Goal: Book appointment/travel/reservation

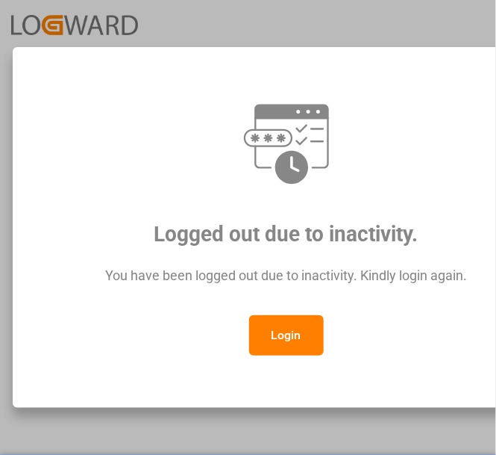
click at [286, 331] on button "Login" at bounding box center [286, 335] width 75 height 40
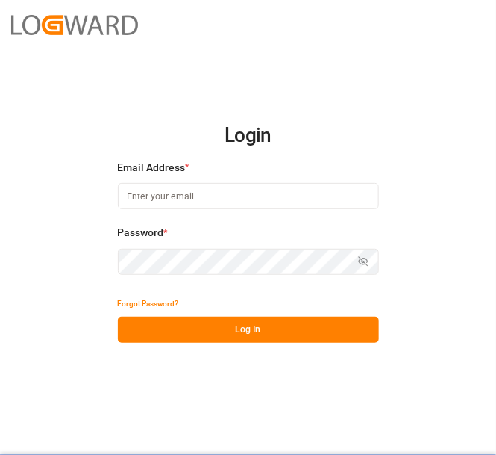
click at [186, 201] on input at bounding box center [248, 196] width 261 height 26
type input "[PERSON_NAME][EMAIL_ADDRESS][DOMAIN_NAME]"
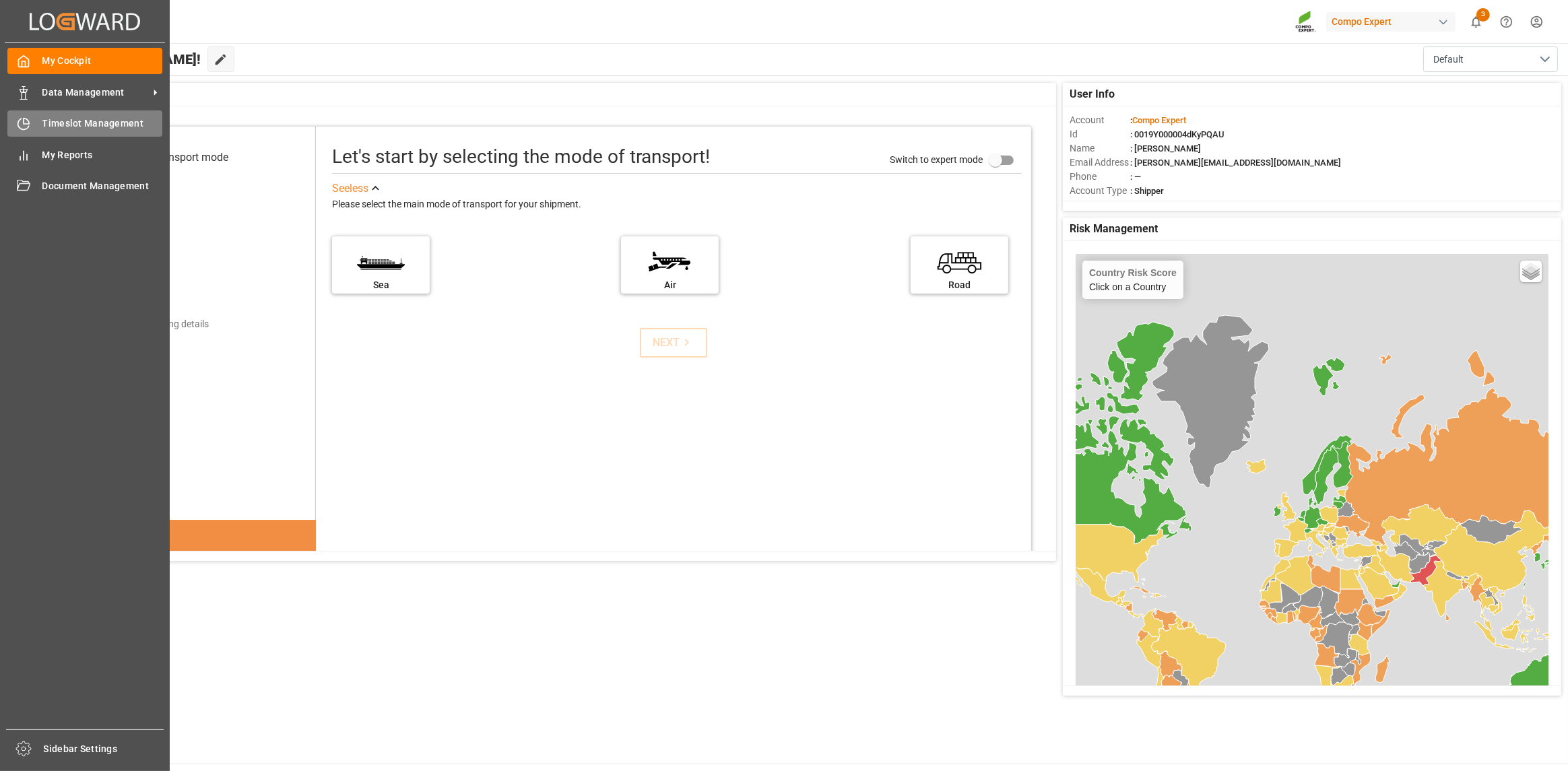
click at [21, 125] on icon at bounding box center [23, 124] width 14 height 14
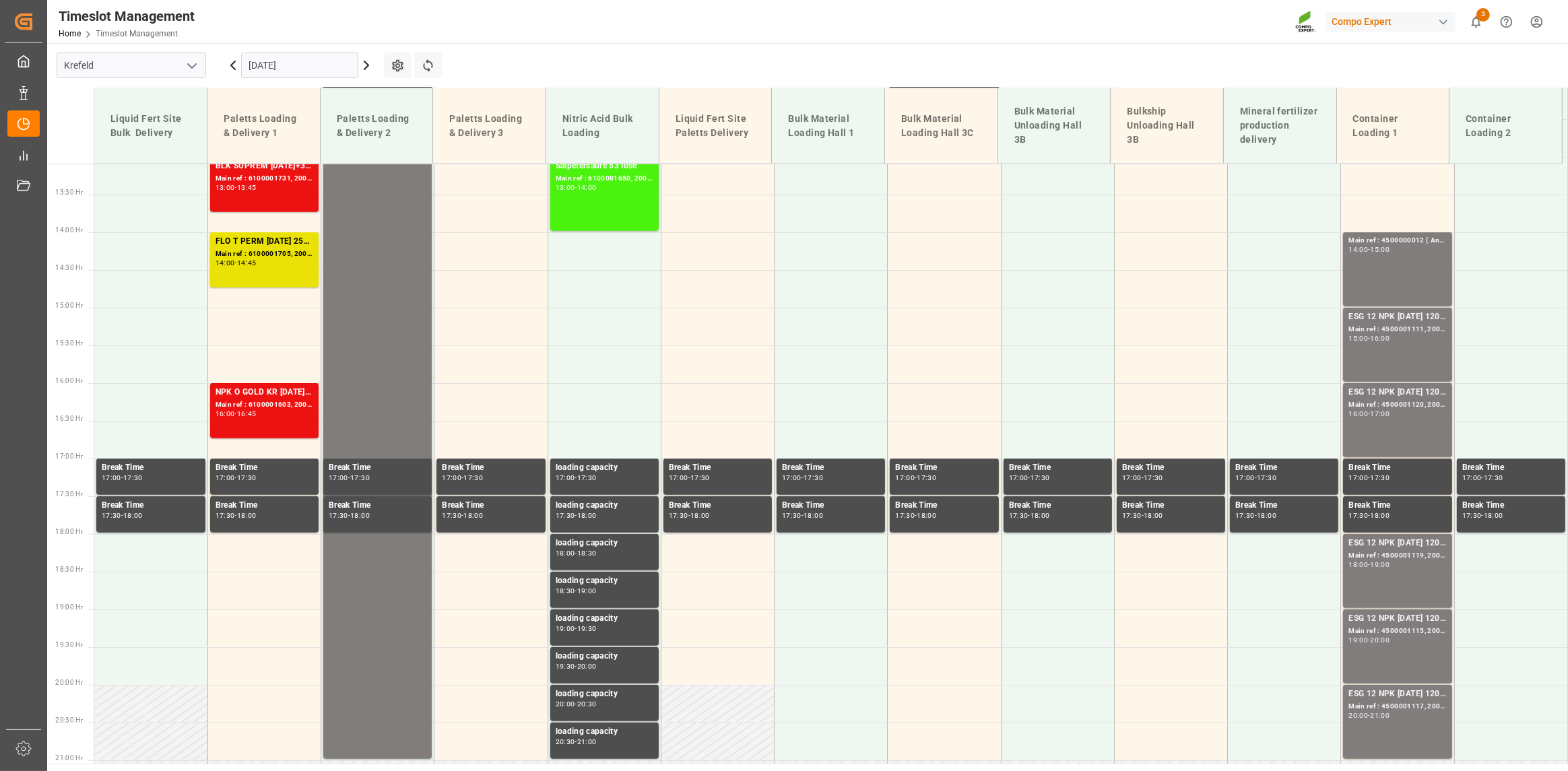
scroll to position [1000, 0]
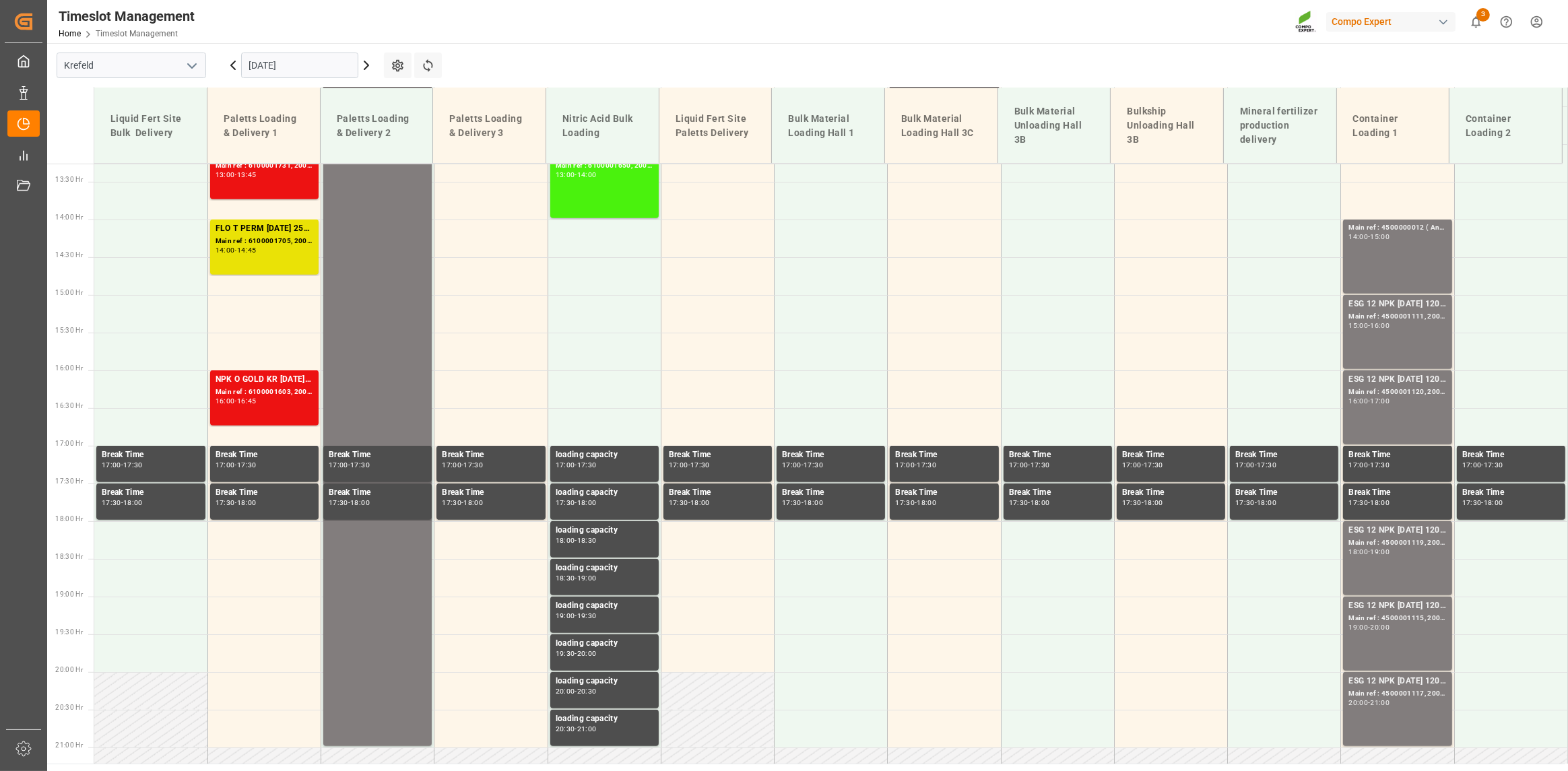
click at [318, 66] on input "[DATE]" at bounding box center [300, 65] width 117 height 25
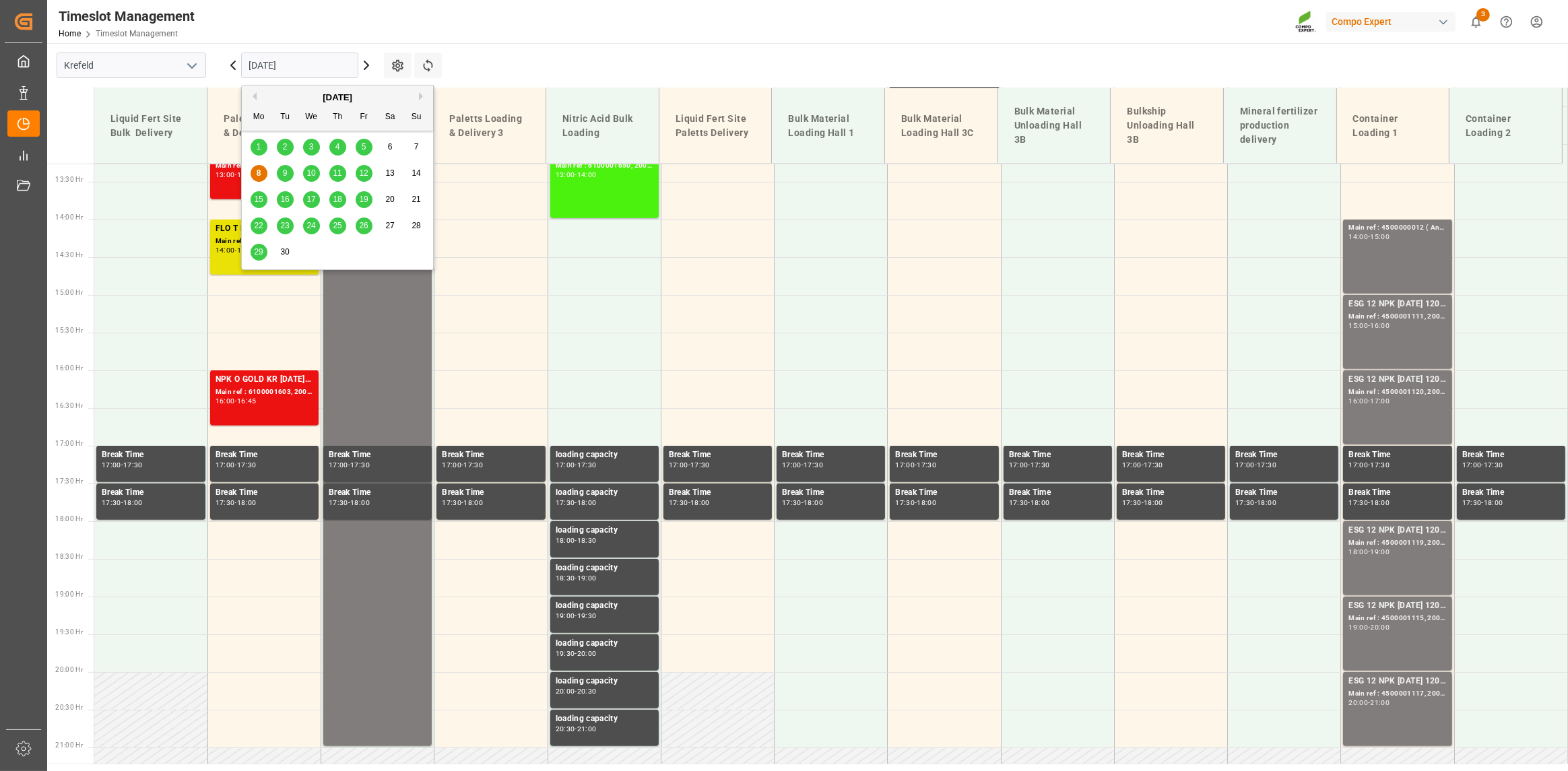
click at [291, 175] on div "9" at bounding box center [285, 174] width 17 height 16
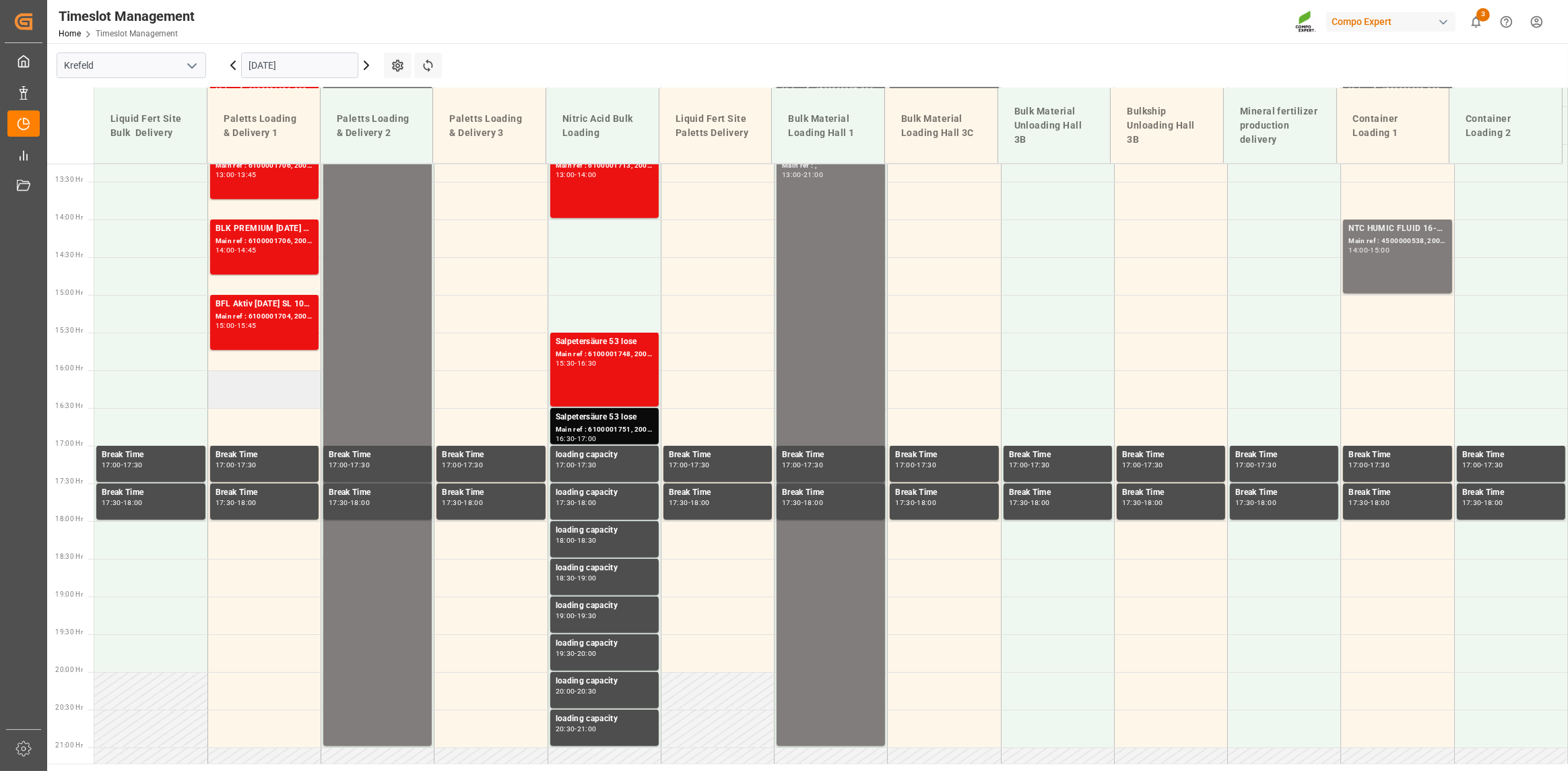
click at [254, 388] on td at bounding box center [263, 390] width 113 height 38
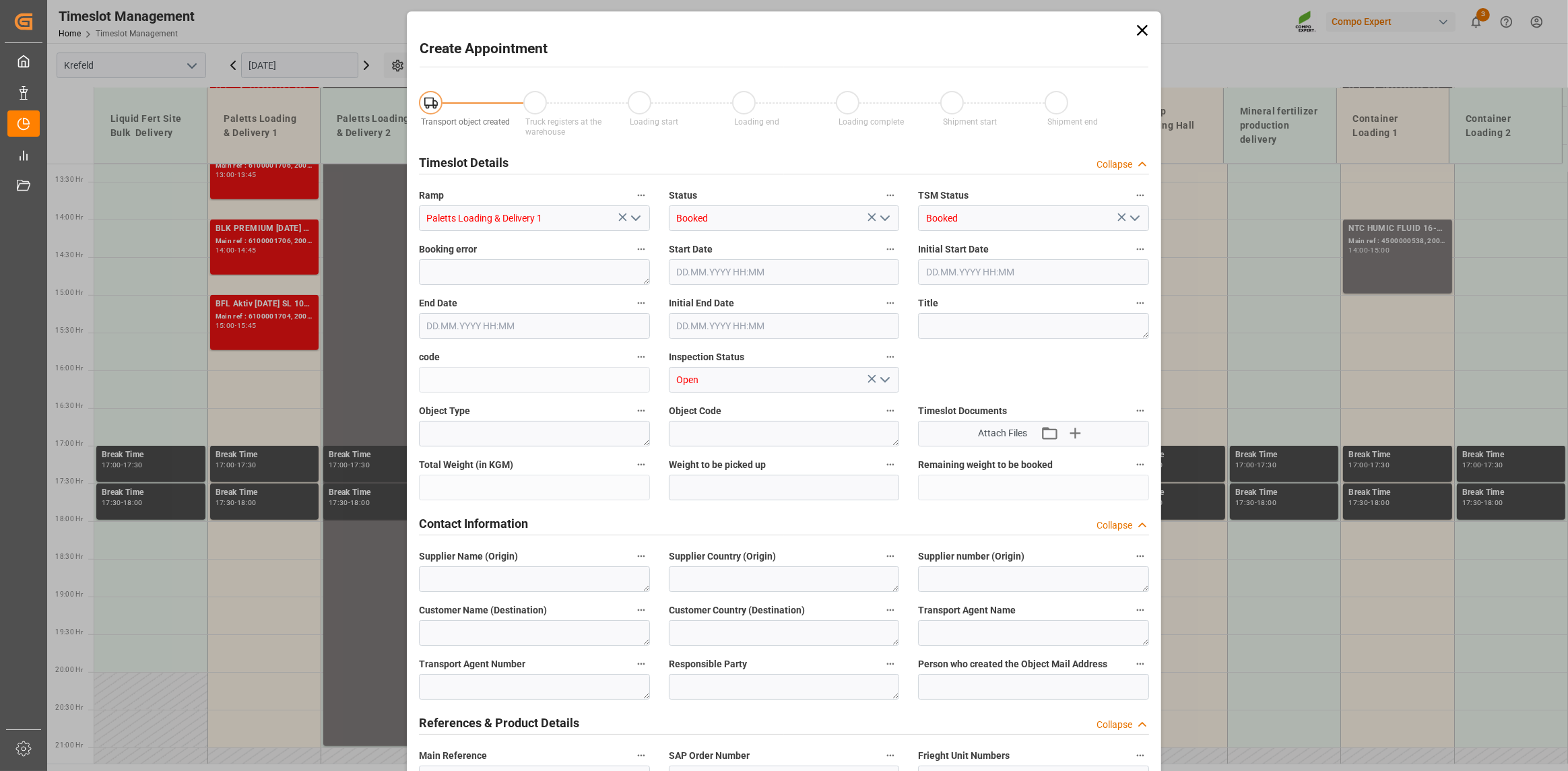
type input "[DATE] 16:00"
type input "[DATE] 16:30"
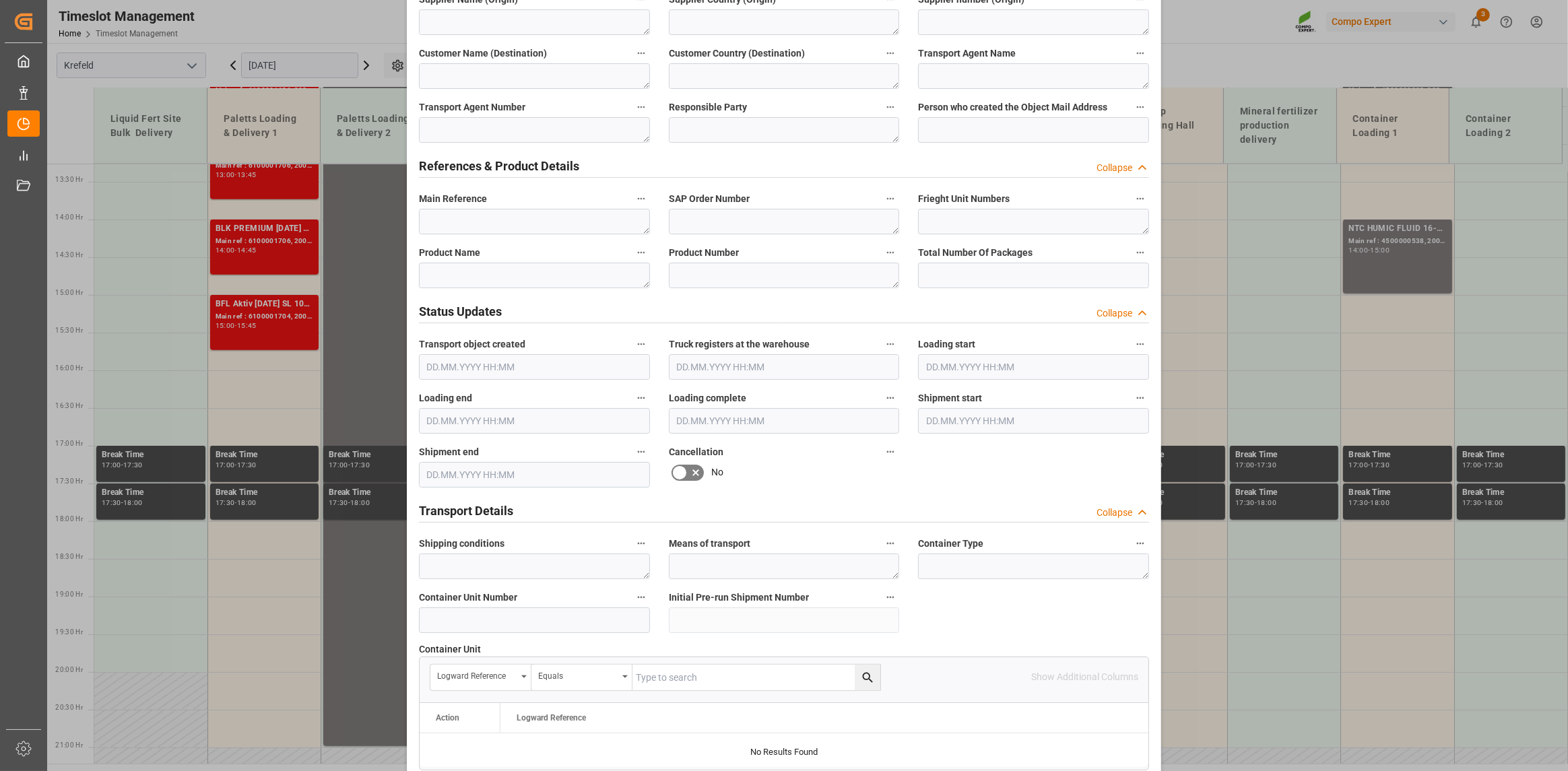
scroll to position [557, 0]
click at [447, 60] on div "Create Appointment Transport object created Truck registers at the warehouse Lo…" at bounding box center [784, 385] width 1568 height 771
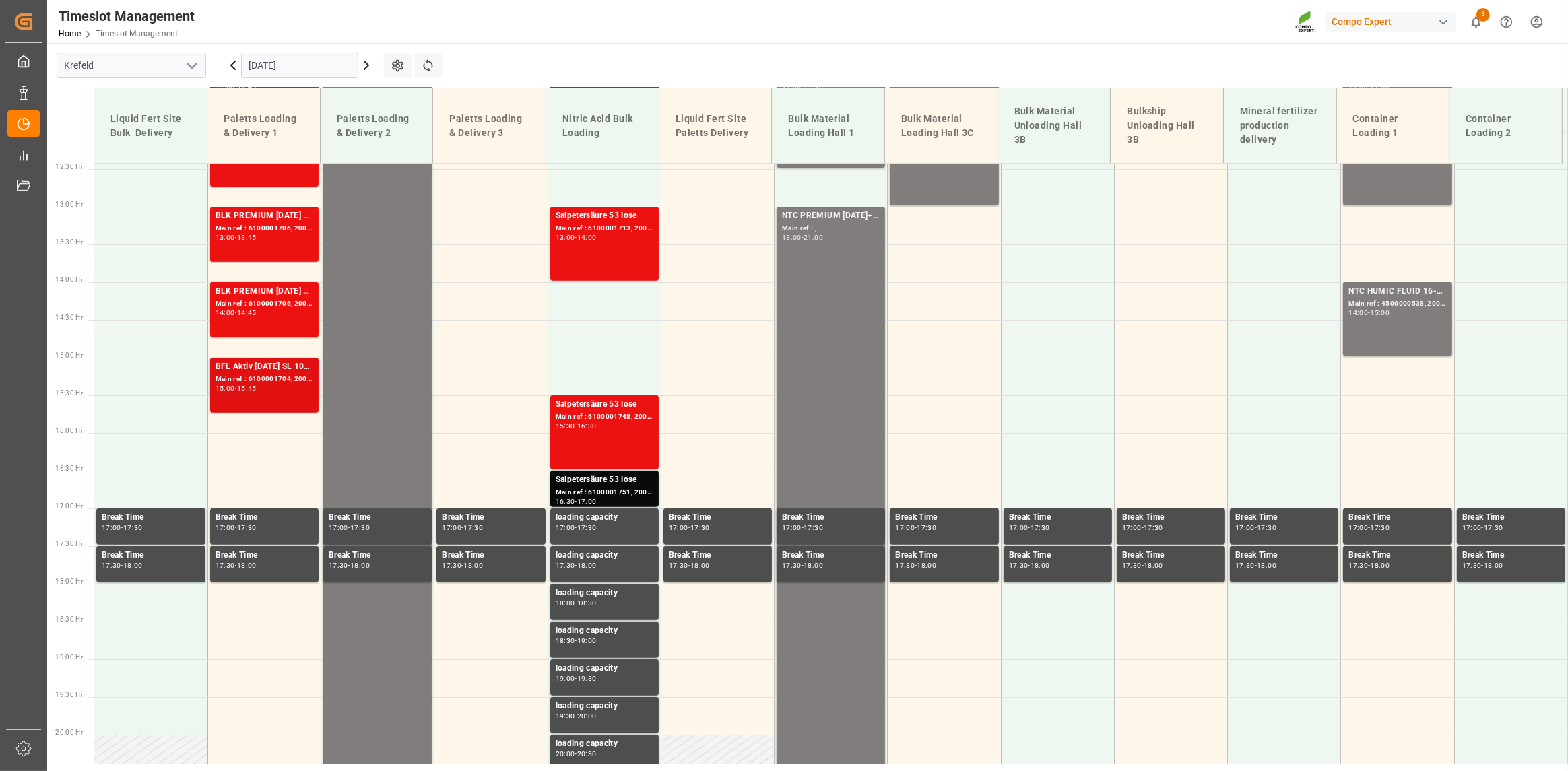
scroll to position [865, 0]
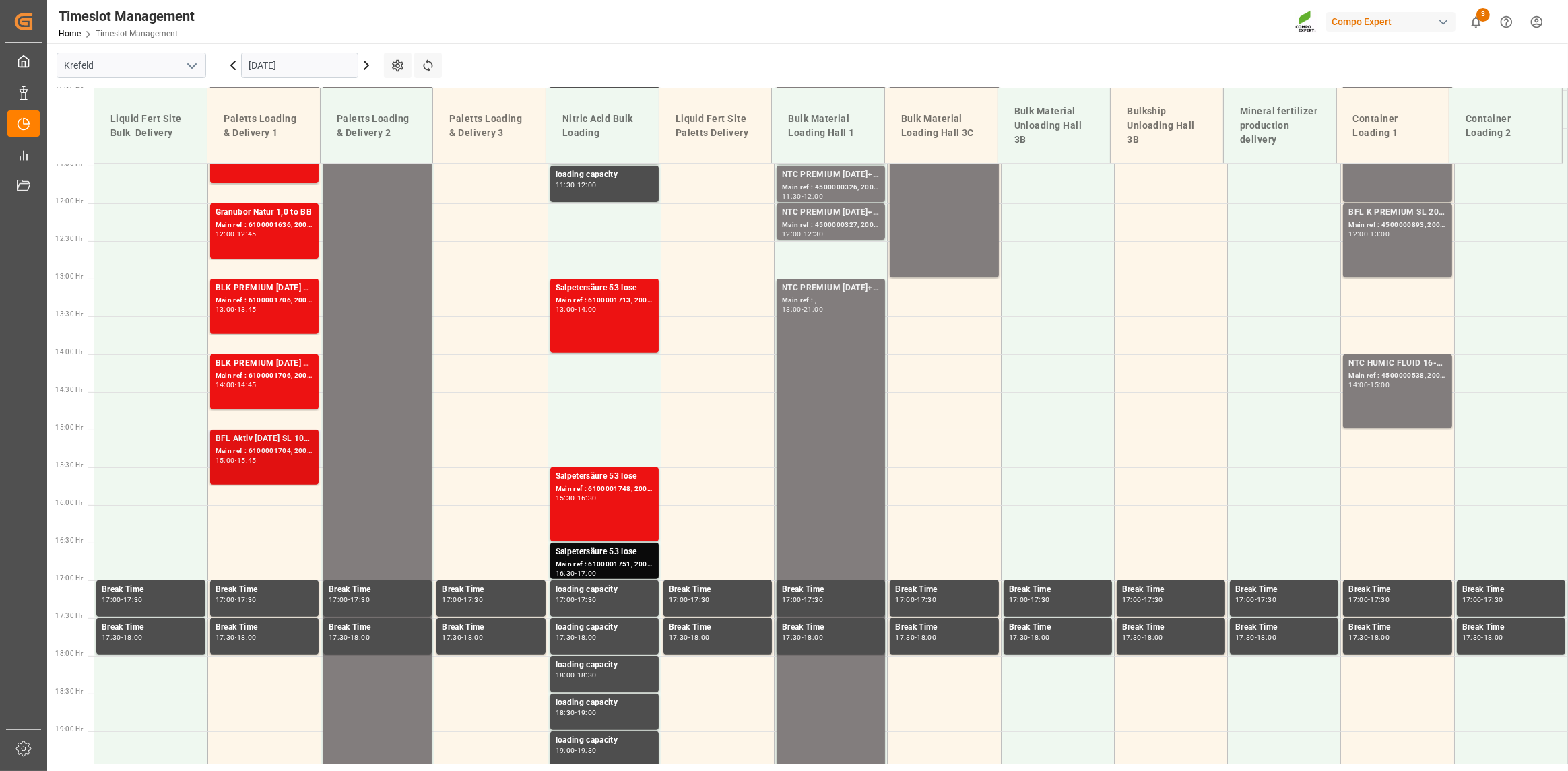
click at [266, 409] on div "BFL Aktiv [DATE] SL 10L (x60) DEBFL Aktiv [DATE] SL 1000L IBC MTOBFL Aktiv [DAT…" at bounding box center [264, 456] width 97 height 50
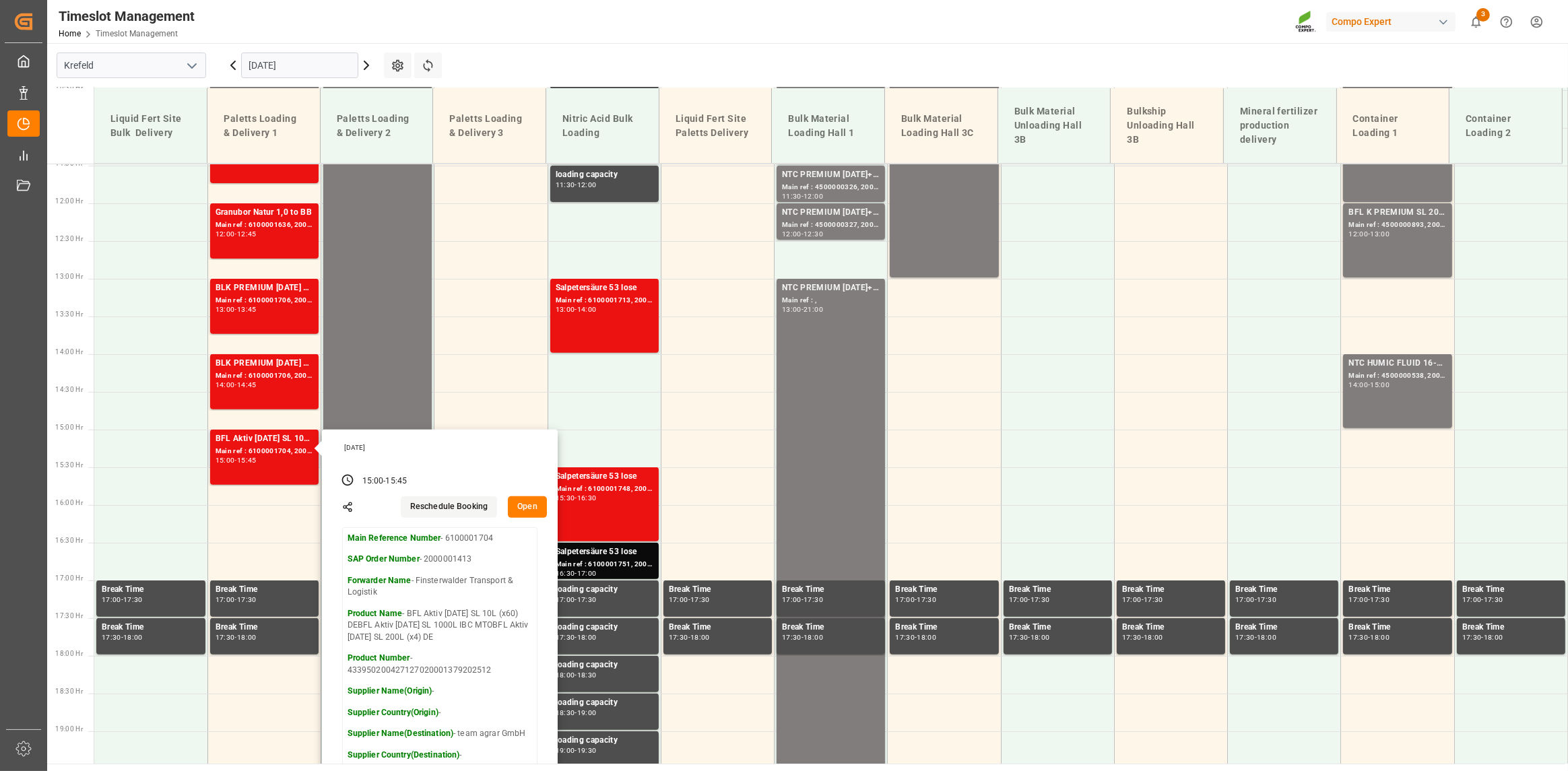
click at [447, 409] on button "Open" at bounding box center [527, 507] width 39 height 22
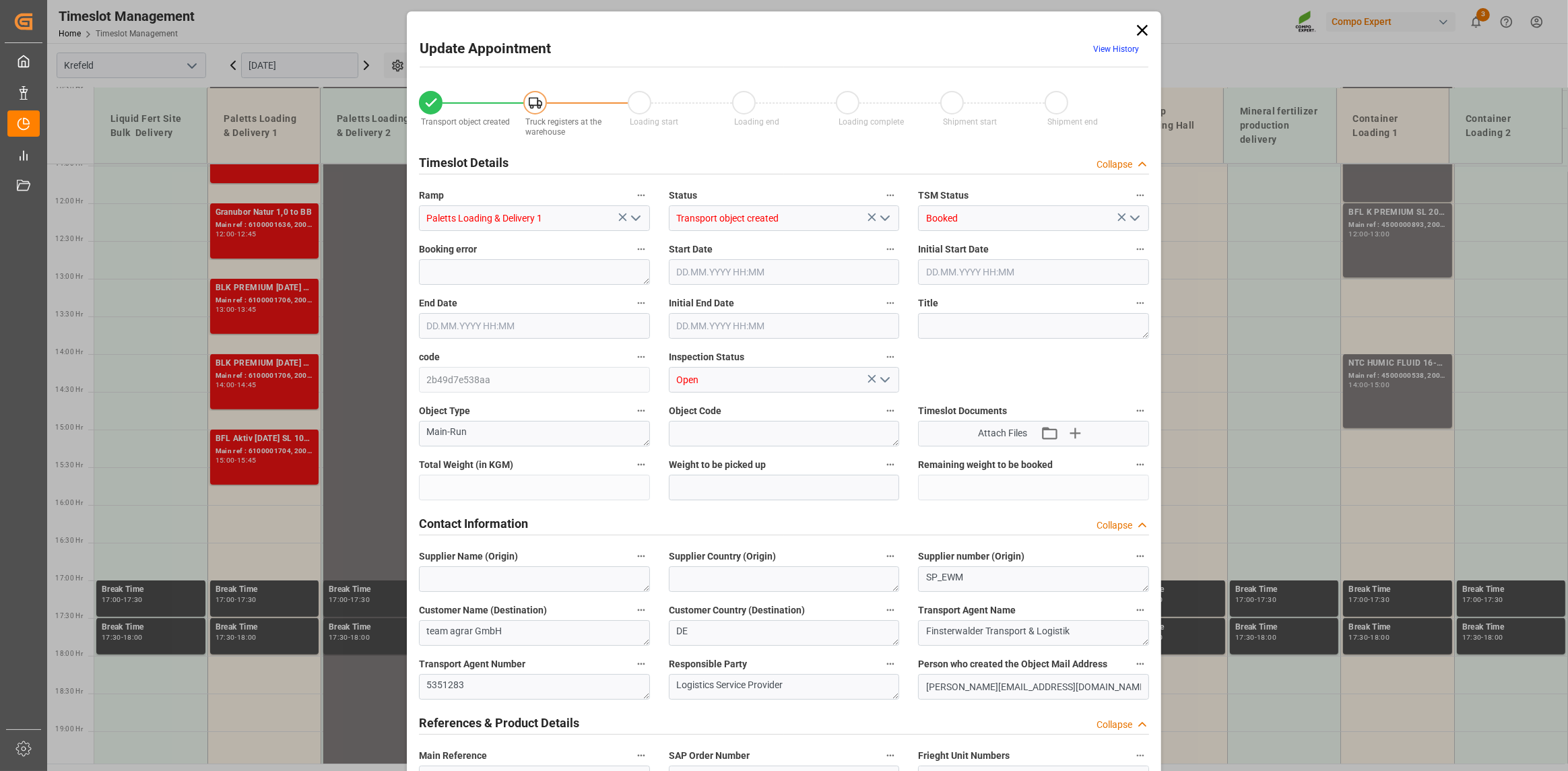
type input "24852"
type input "0"
type input "[DATE] 15:00"
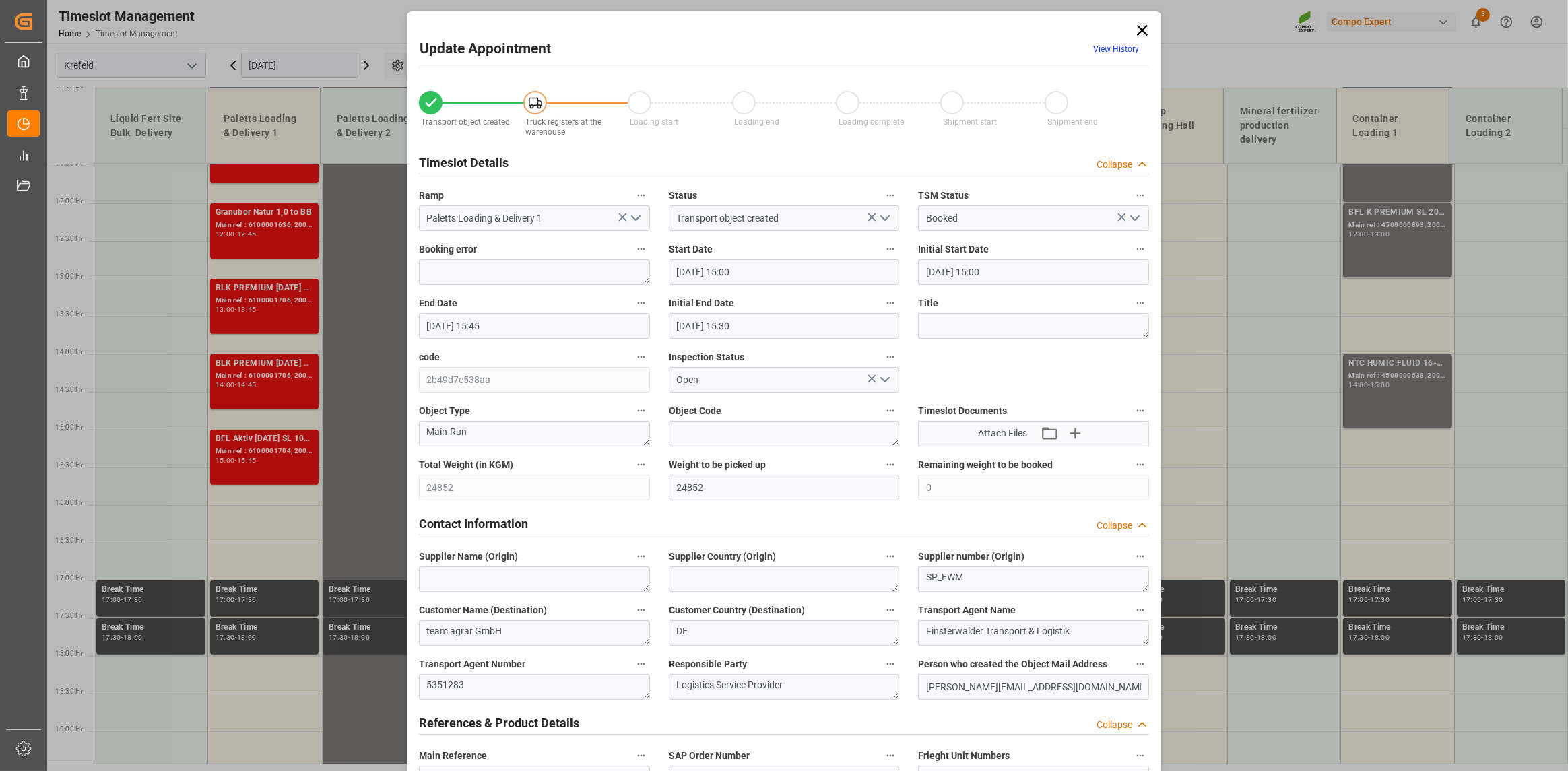
type input "[DATE] 15:00"
type input "[DATE] 15:45"
type input "[DATE] 15:30"
type input "[DATE] 10:41"
type input "[DATE] 10:51"
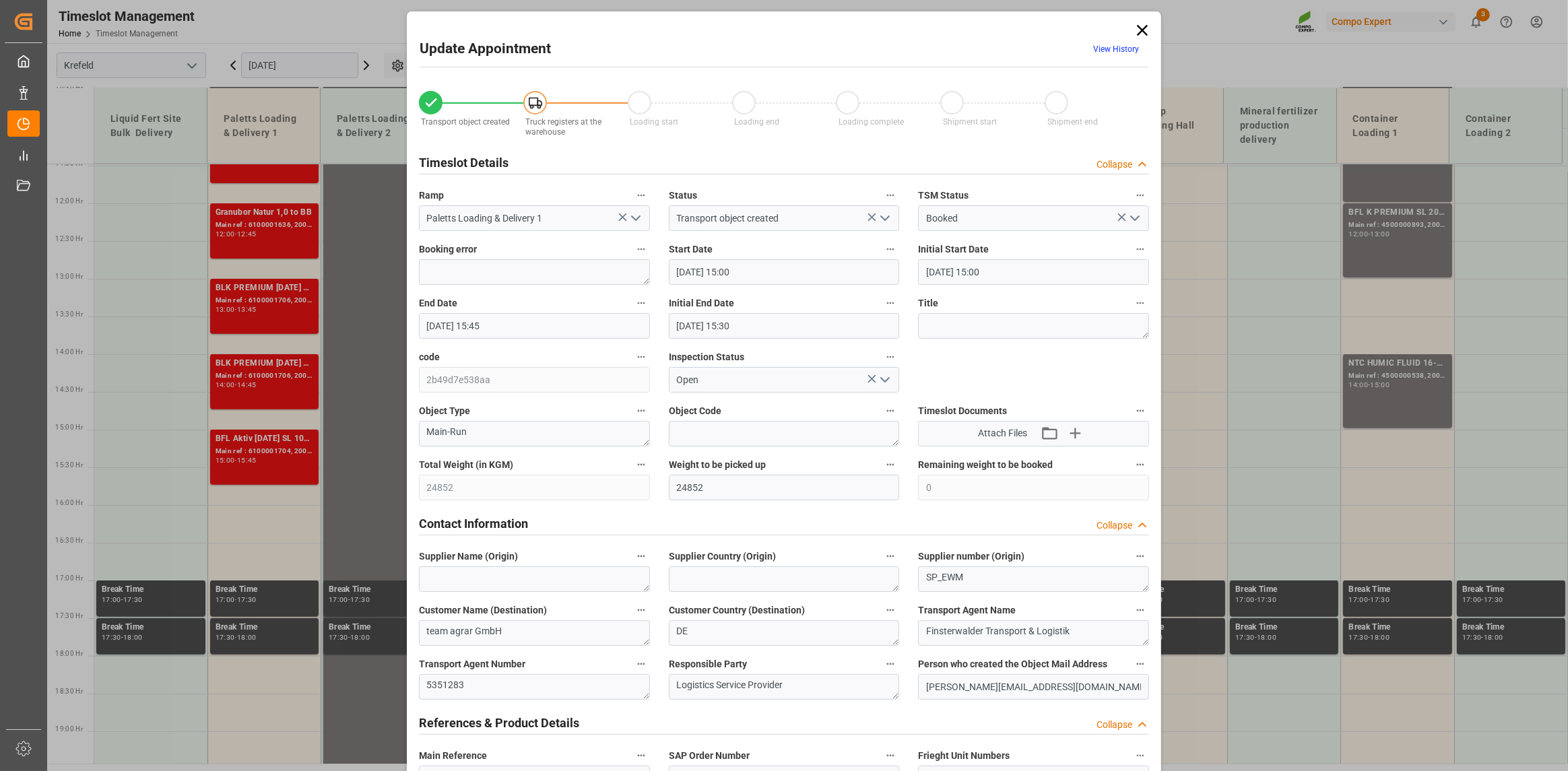
scroll to position [538, 0]
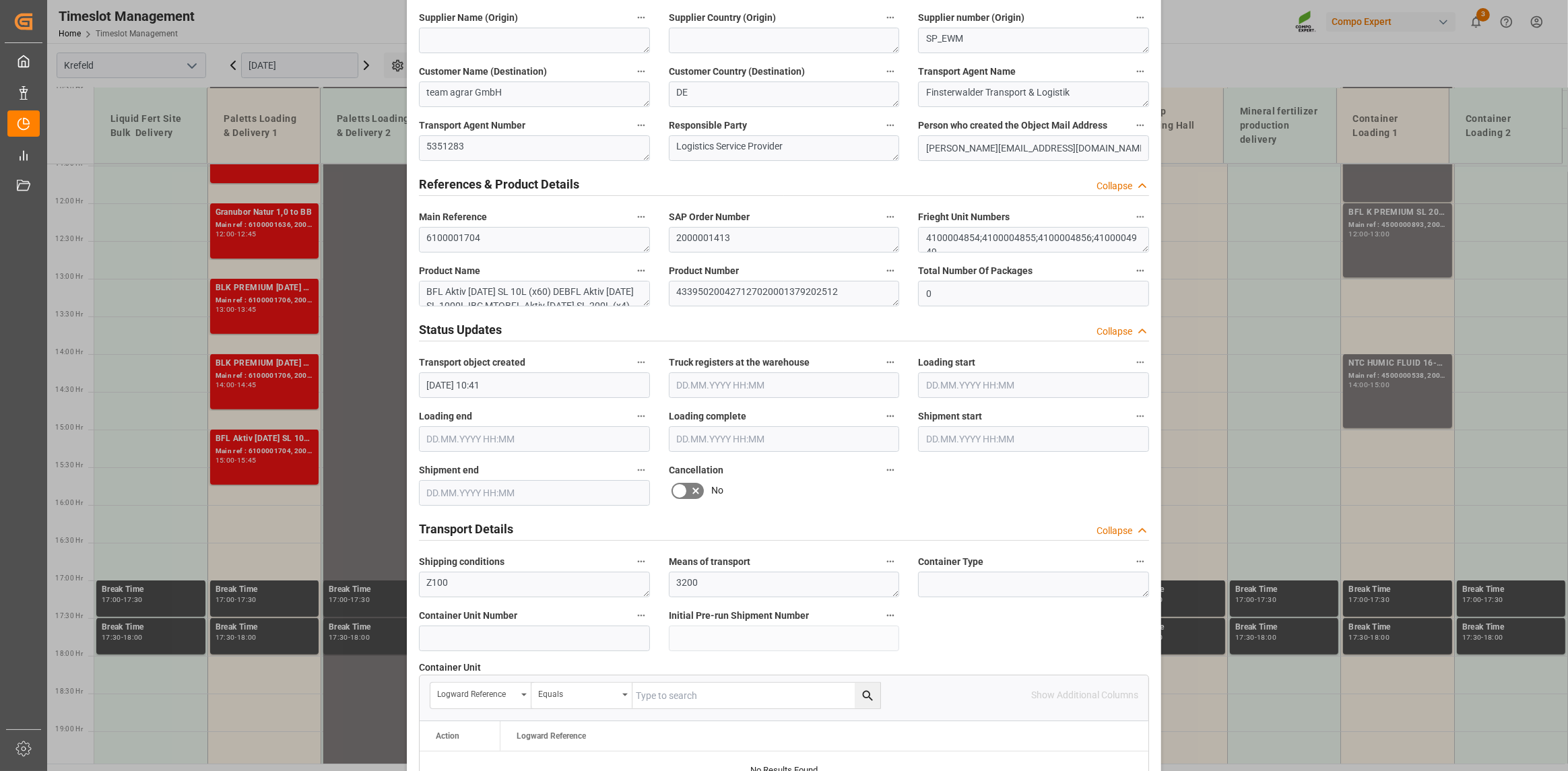
click at [447, 54] on div "Update Appointment View History Transport object created Truck registers at the…" at bounding box center [784, 385] width 1568 height 771
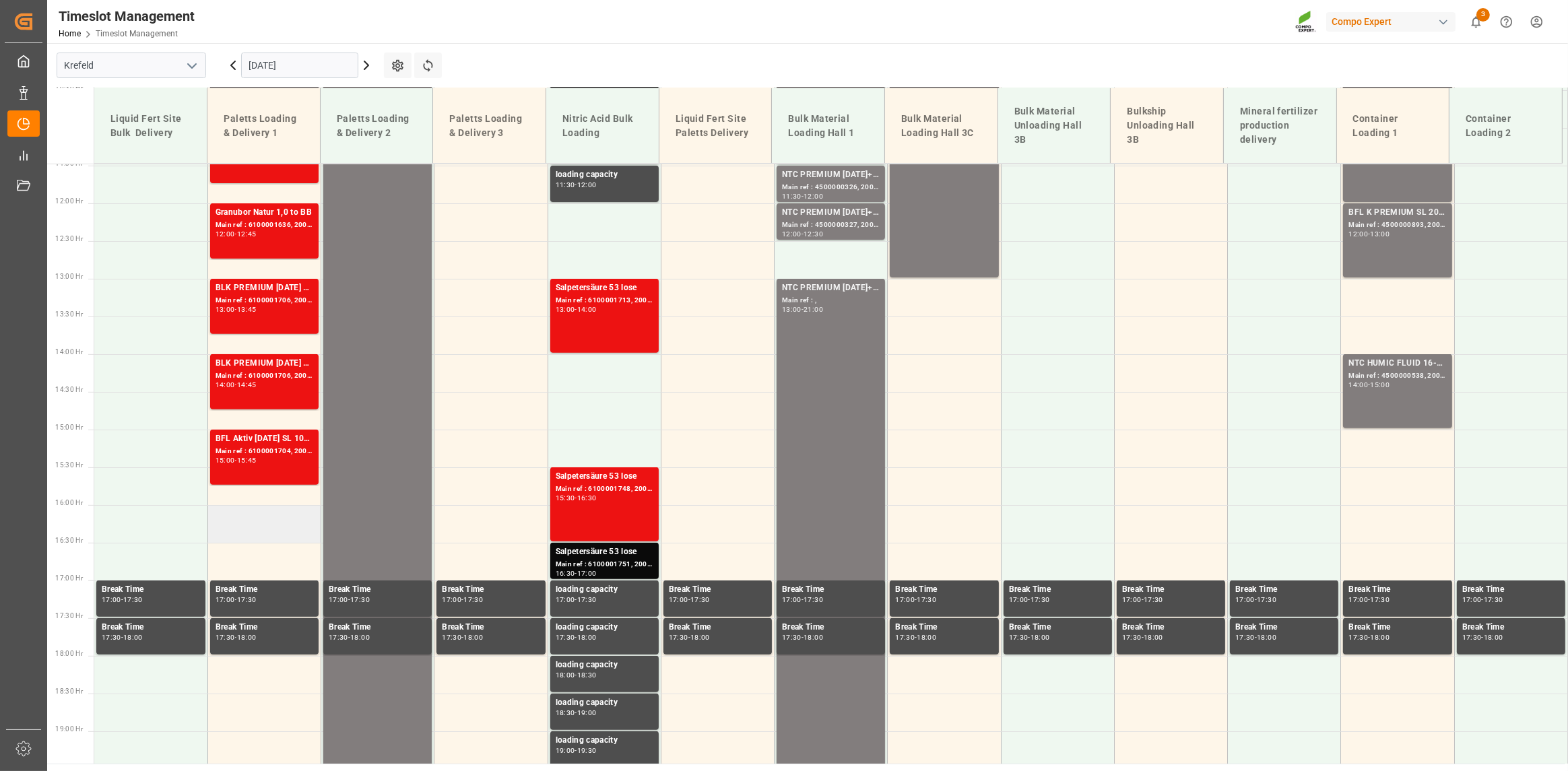
click at [270, 409] on td at bounding box center [263, 524] width 113 height 38
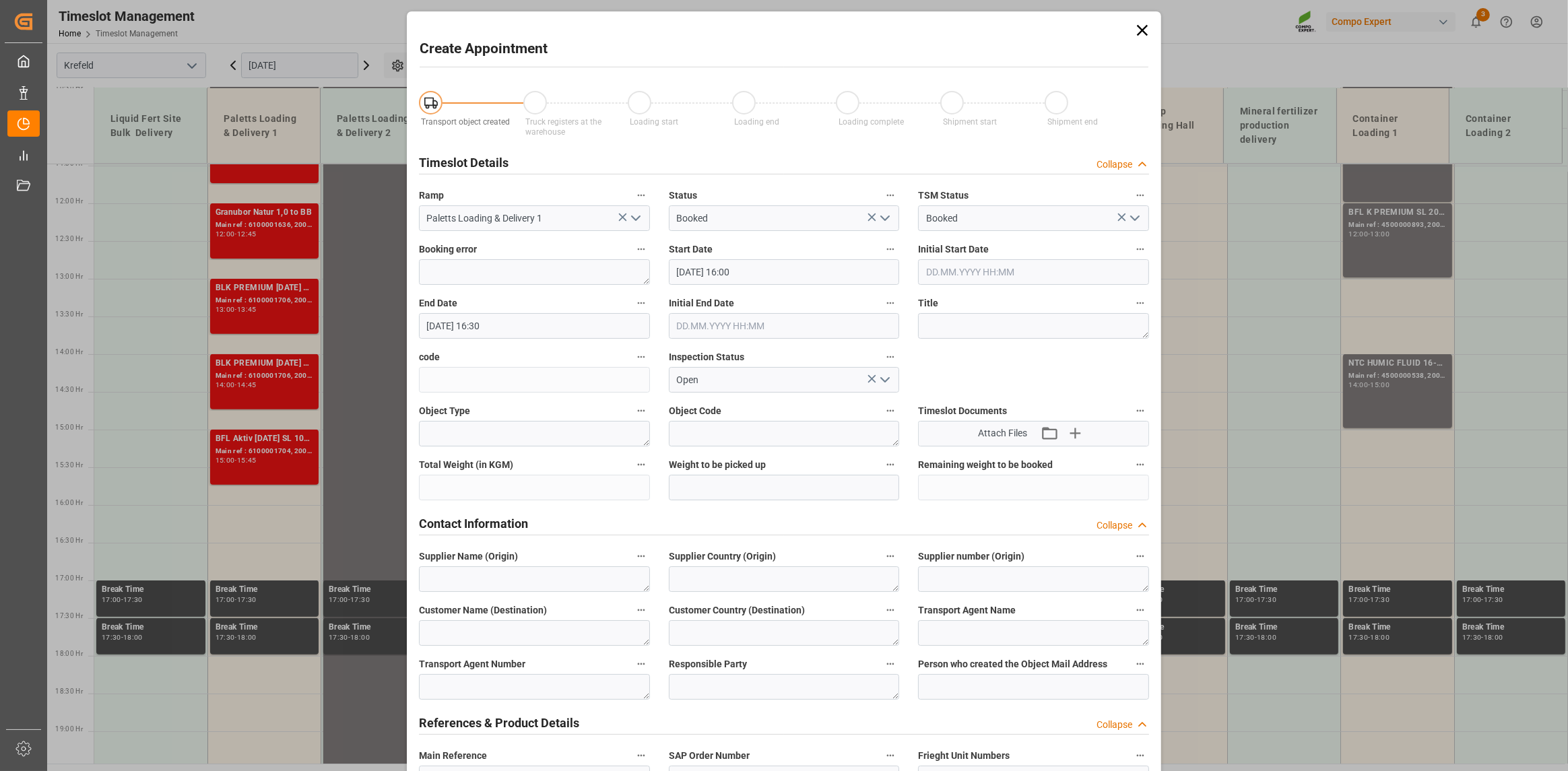
type input "[DATE] 16:00"
type input "[DATE] 16:30"
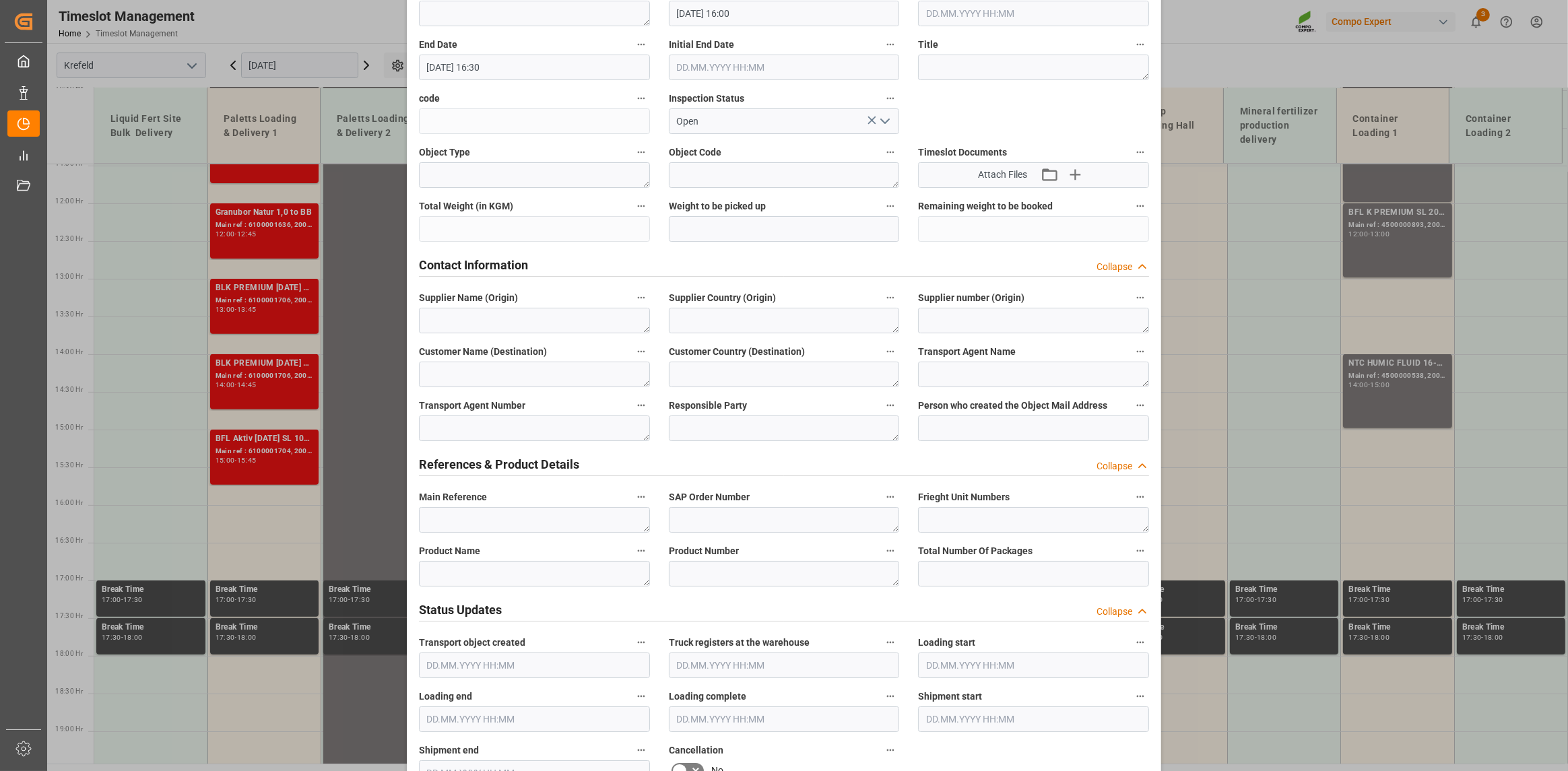
scroll to position [404, 0]
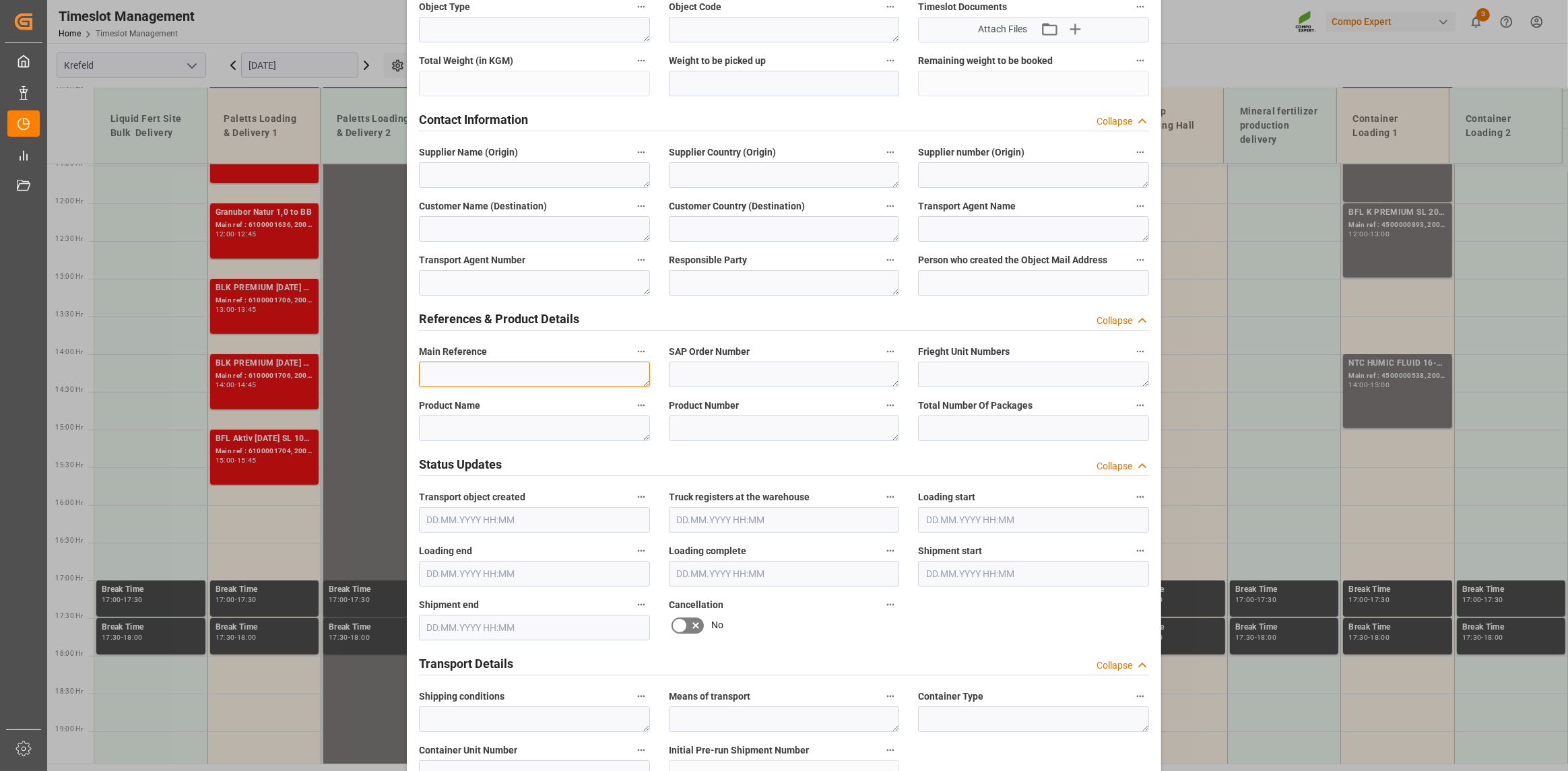
click at [447, 379] on textarea at bounding box center [534, 374] width 231 height 25
paste textarea "6100001769"
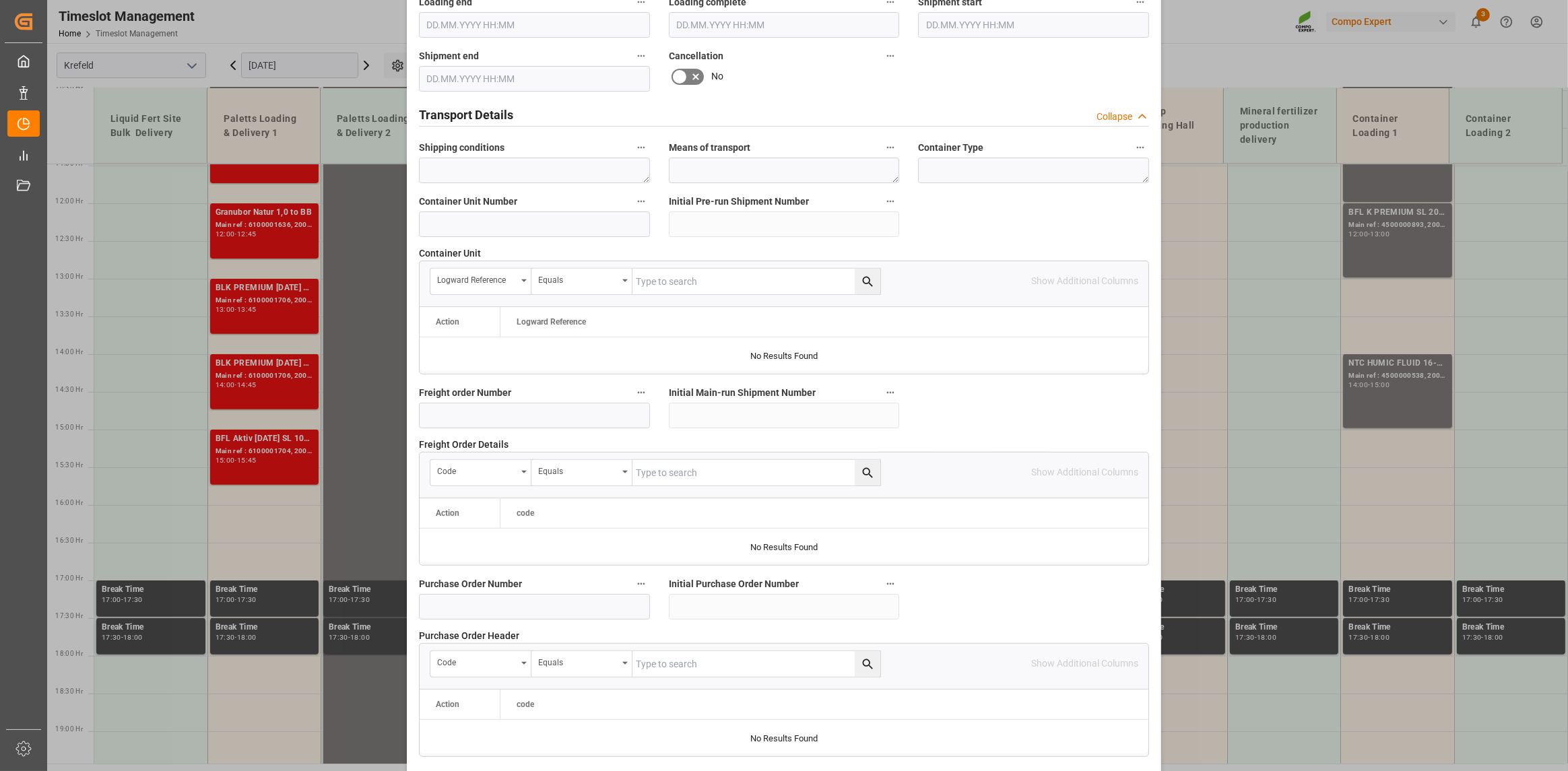
scroll to position [1096, 0]
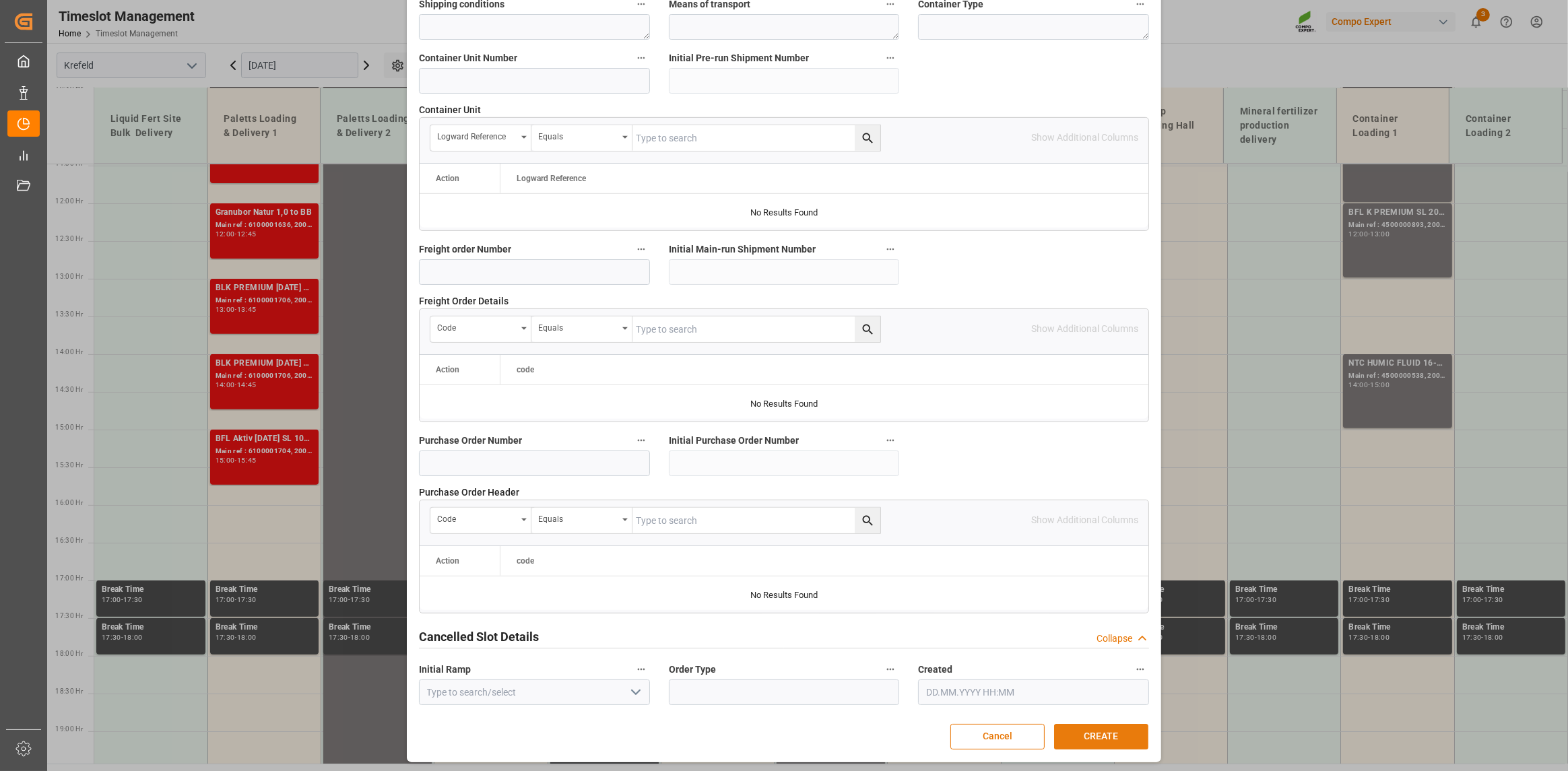
type textarea "6100001769"
click at [447, 409] on button "CREATE" at bounding box center [1101, 737] width 95 height 25
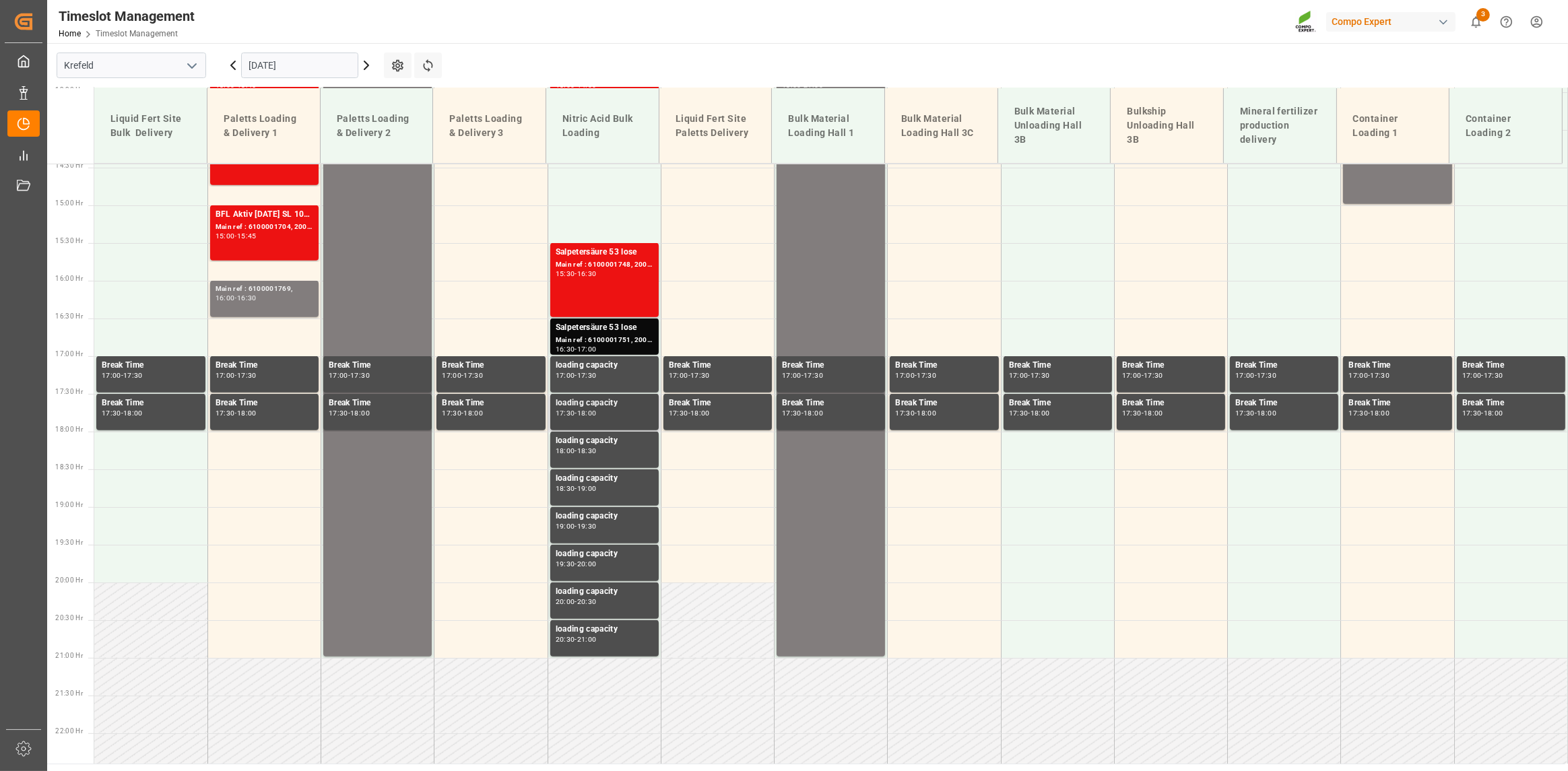
scroll to position [1015, 0]
